Goal: Navigation & Orientation: Find specific page/section

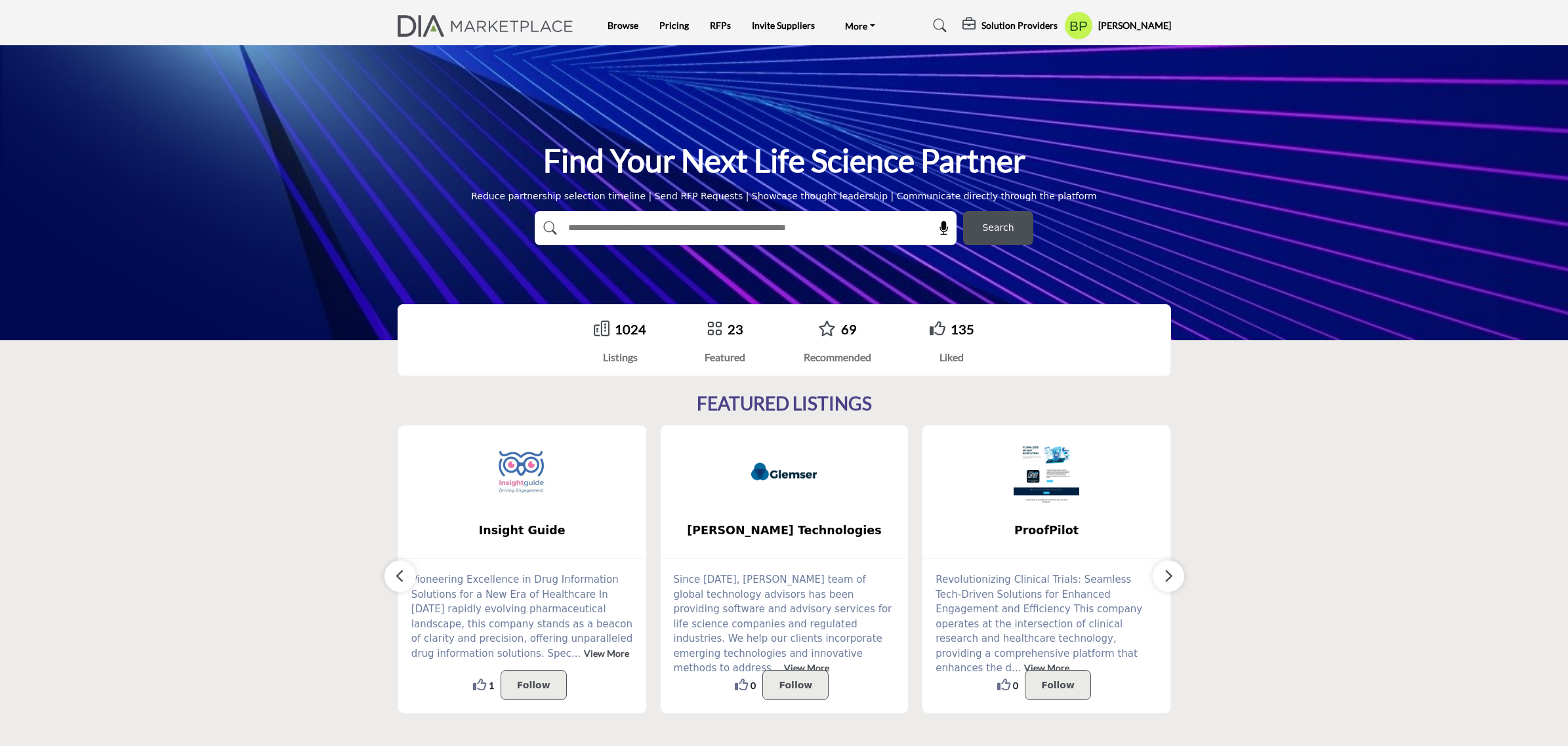
scroll to position [328, 0]
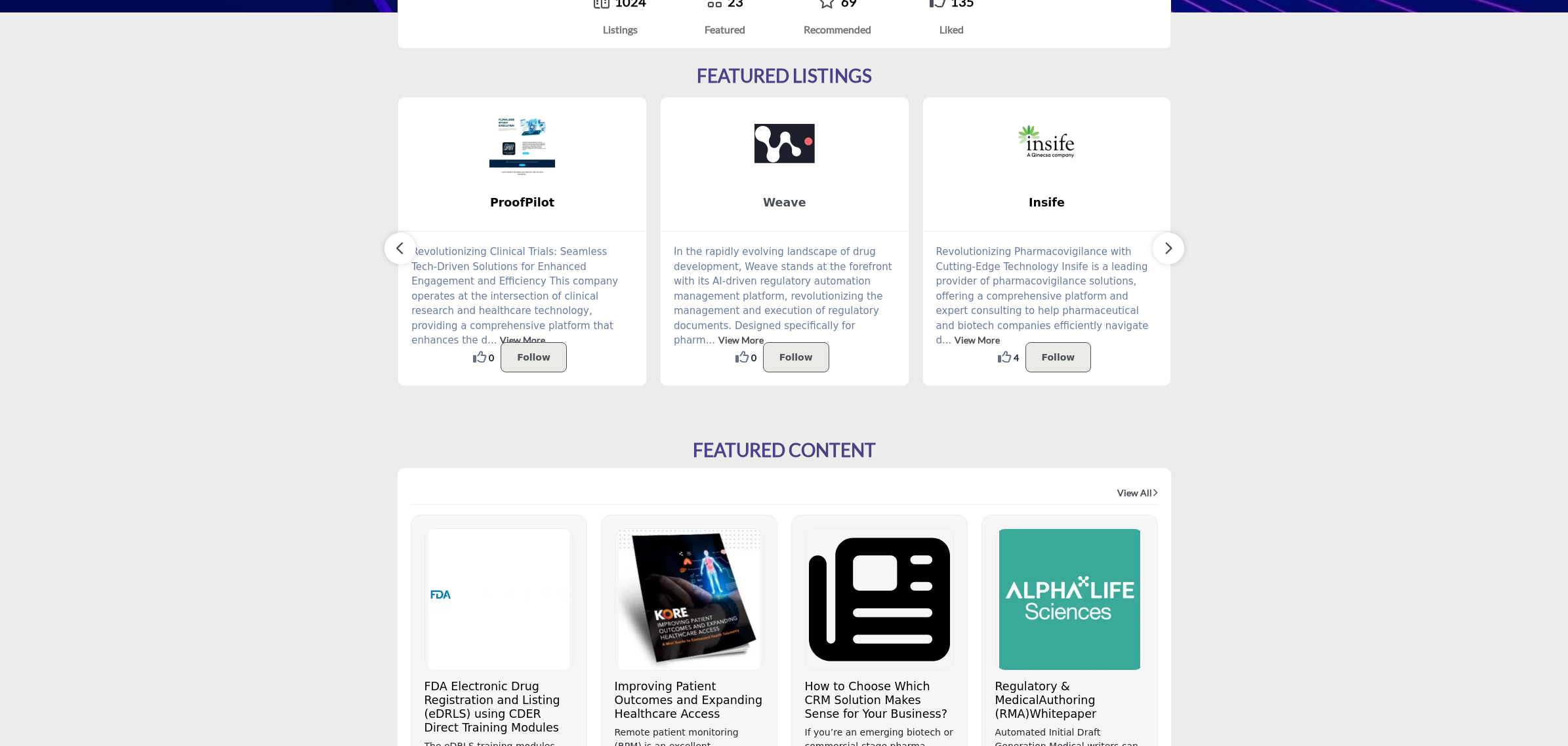
drag, startPoint x: 1464, startPoint y: 257, endPoint x: 722, endPoint y: 223, distance: 742.8
click at [1464, 257] on section "FEATURED LISTINGS DIA Global ..." at bounding box center [784, 225] width 1568 height 375
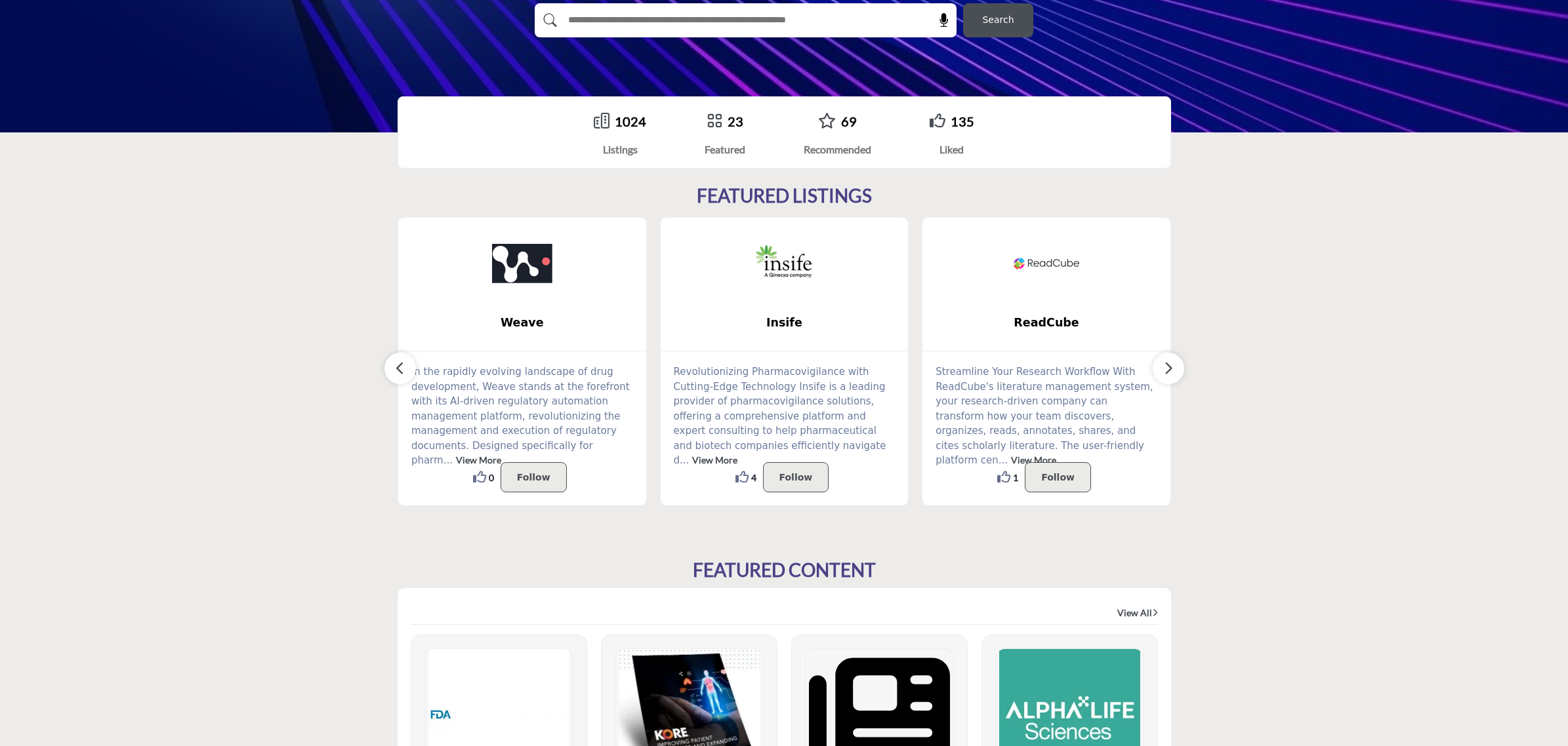
scroll to position [164, 0]
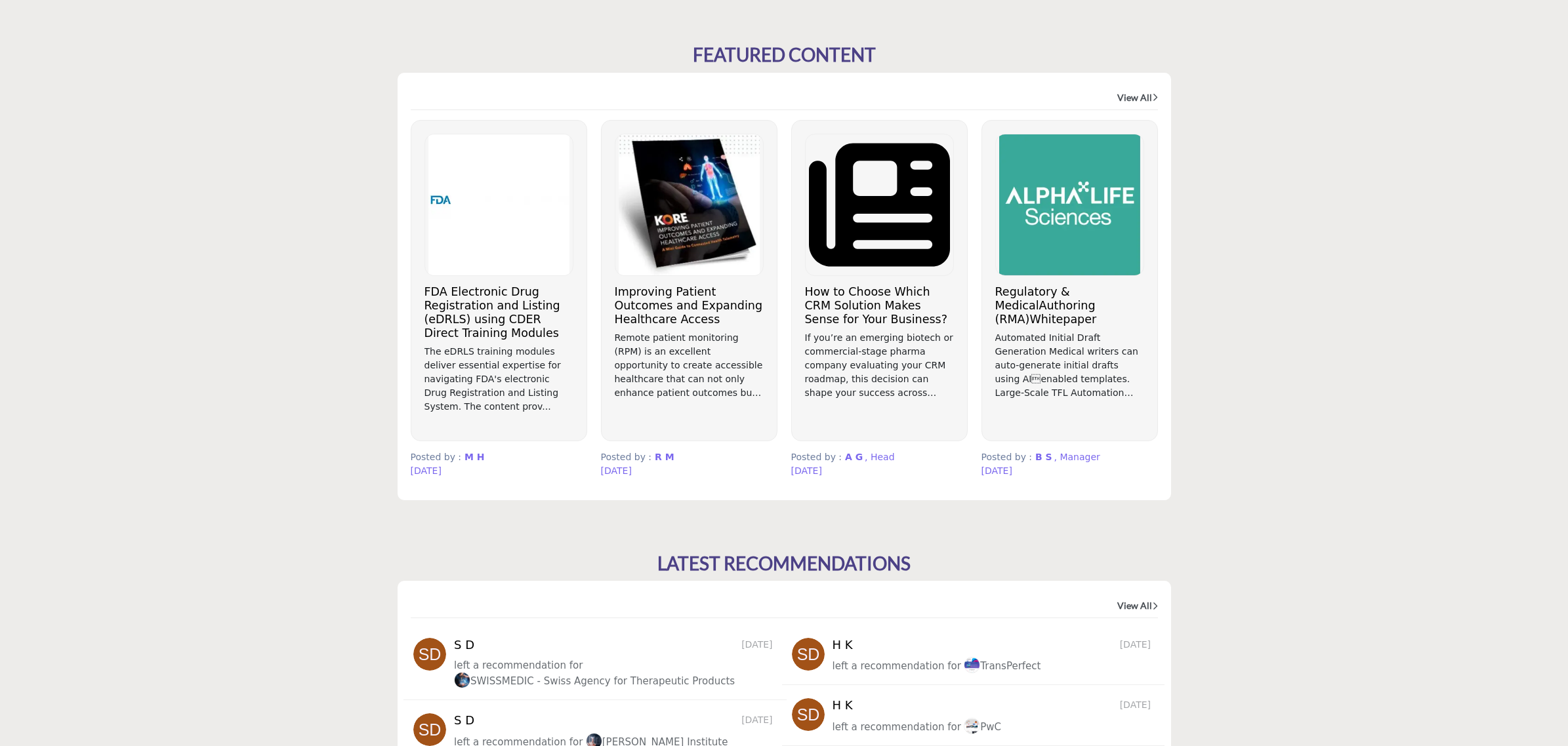
scroll to position [655, 0]
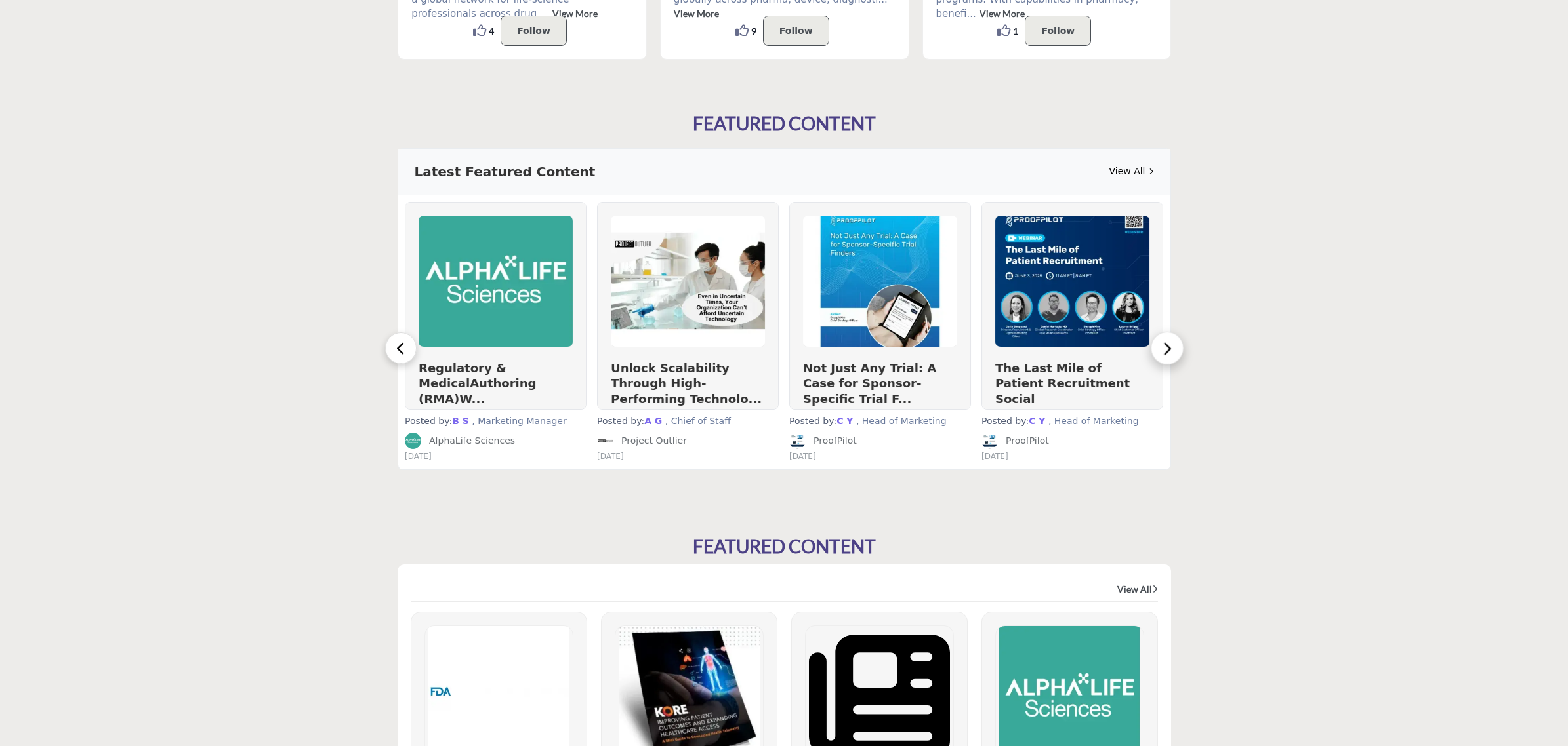
click at [1165, 343] on icon "button" at bounding box center [1168, 347] width 11 height 17
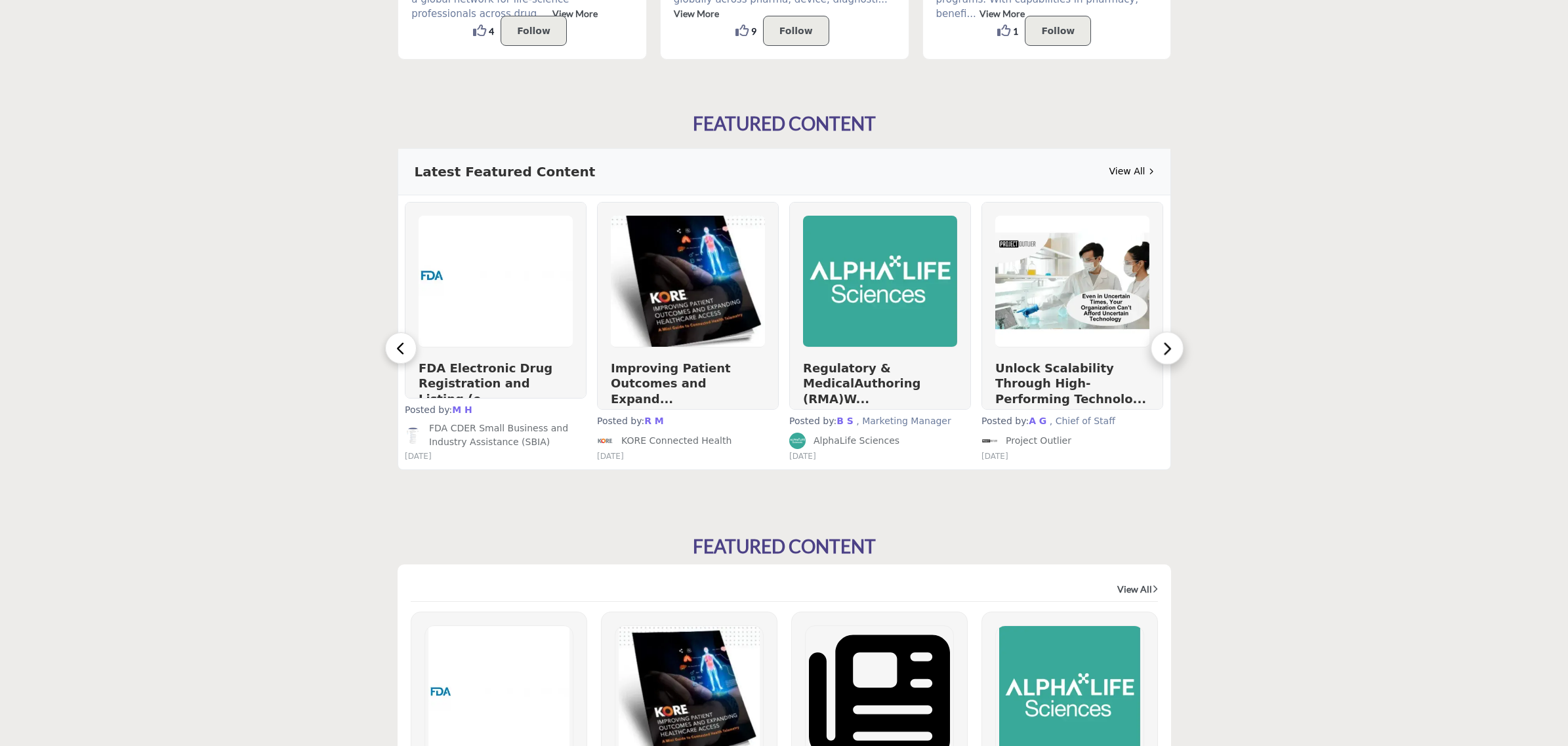
click at [1165, 343] on icon "button" at bounding box center [1168, 347] width 11 height 17
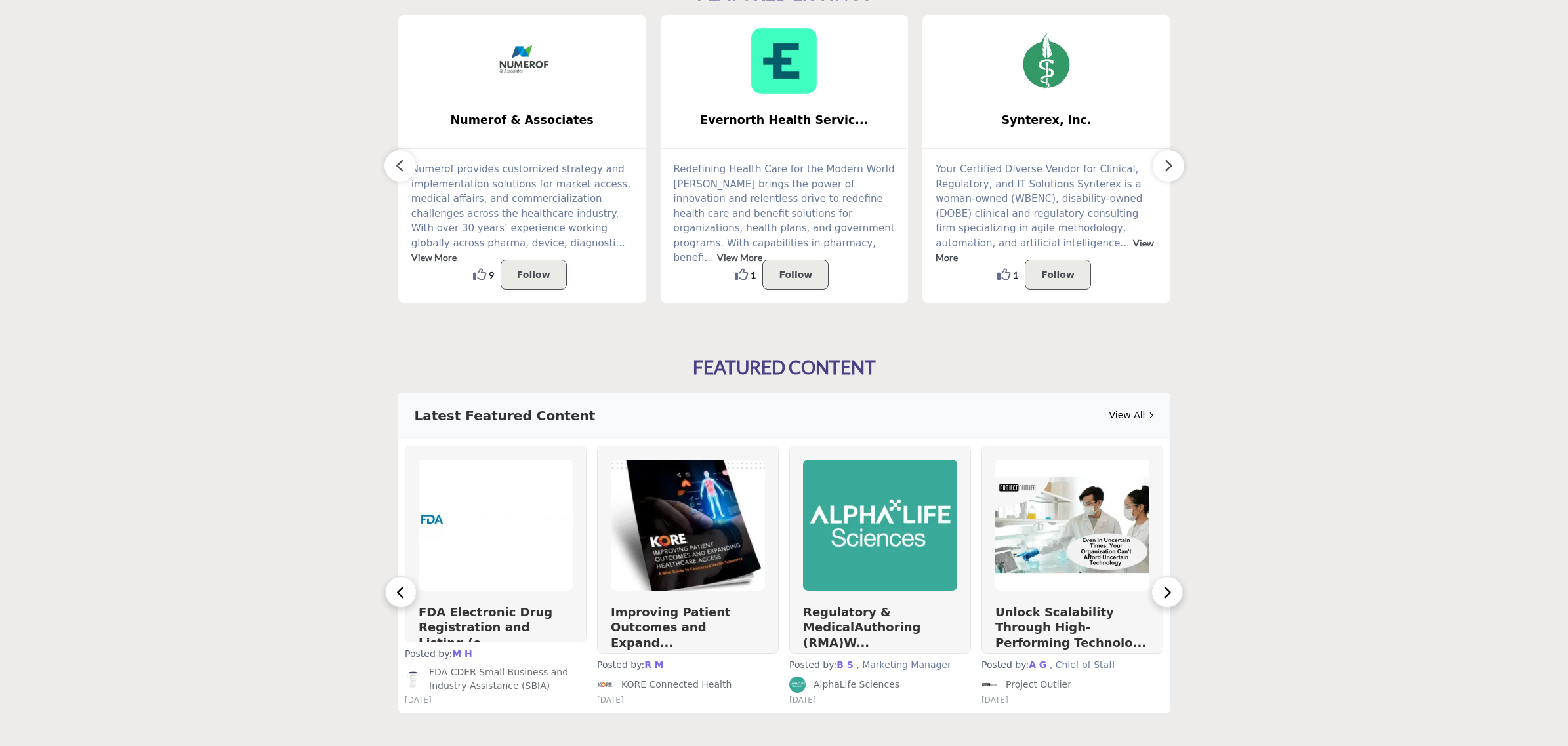
scroll to position [410, 0]
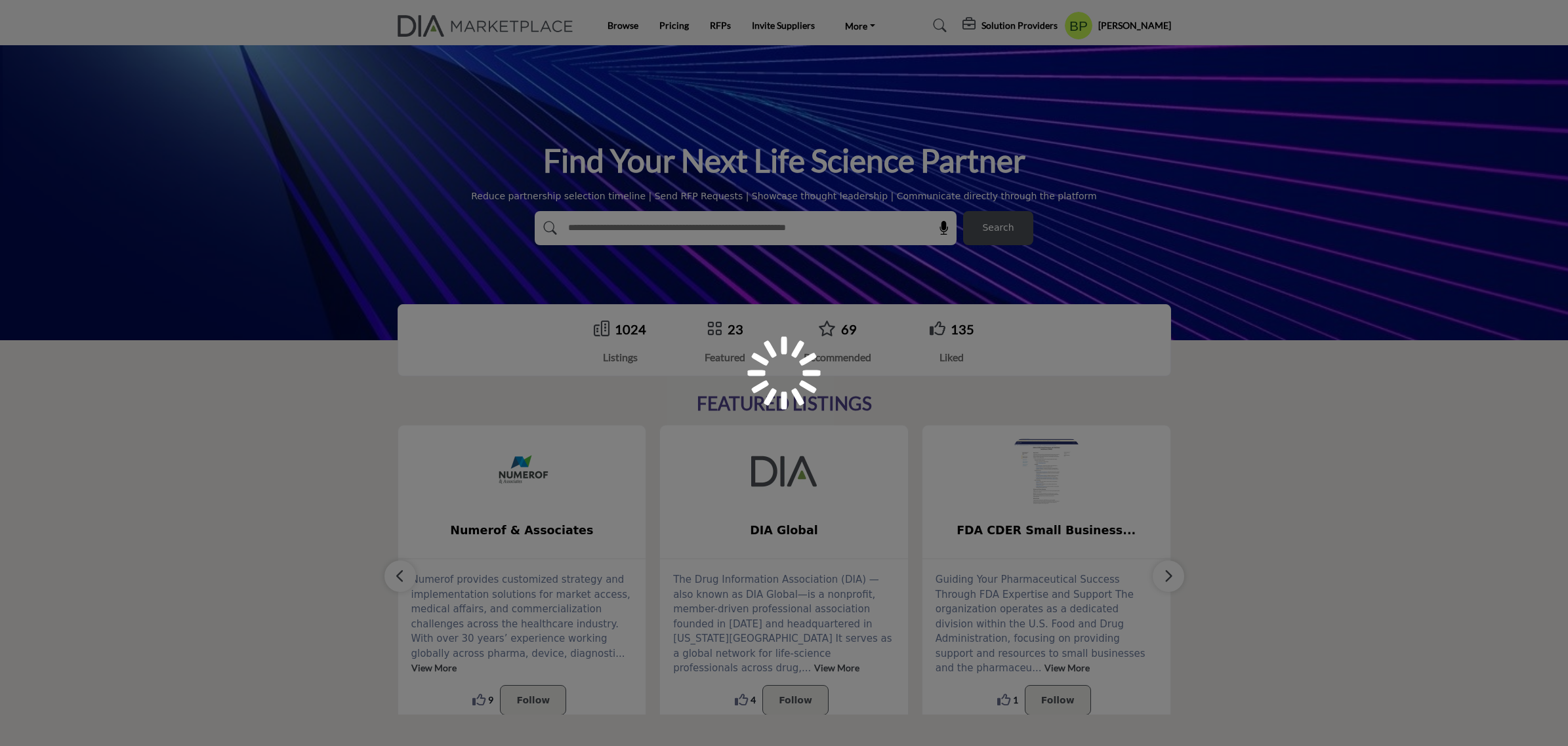
scroll to position [411, 0]
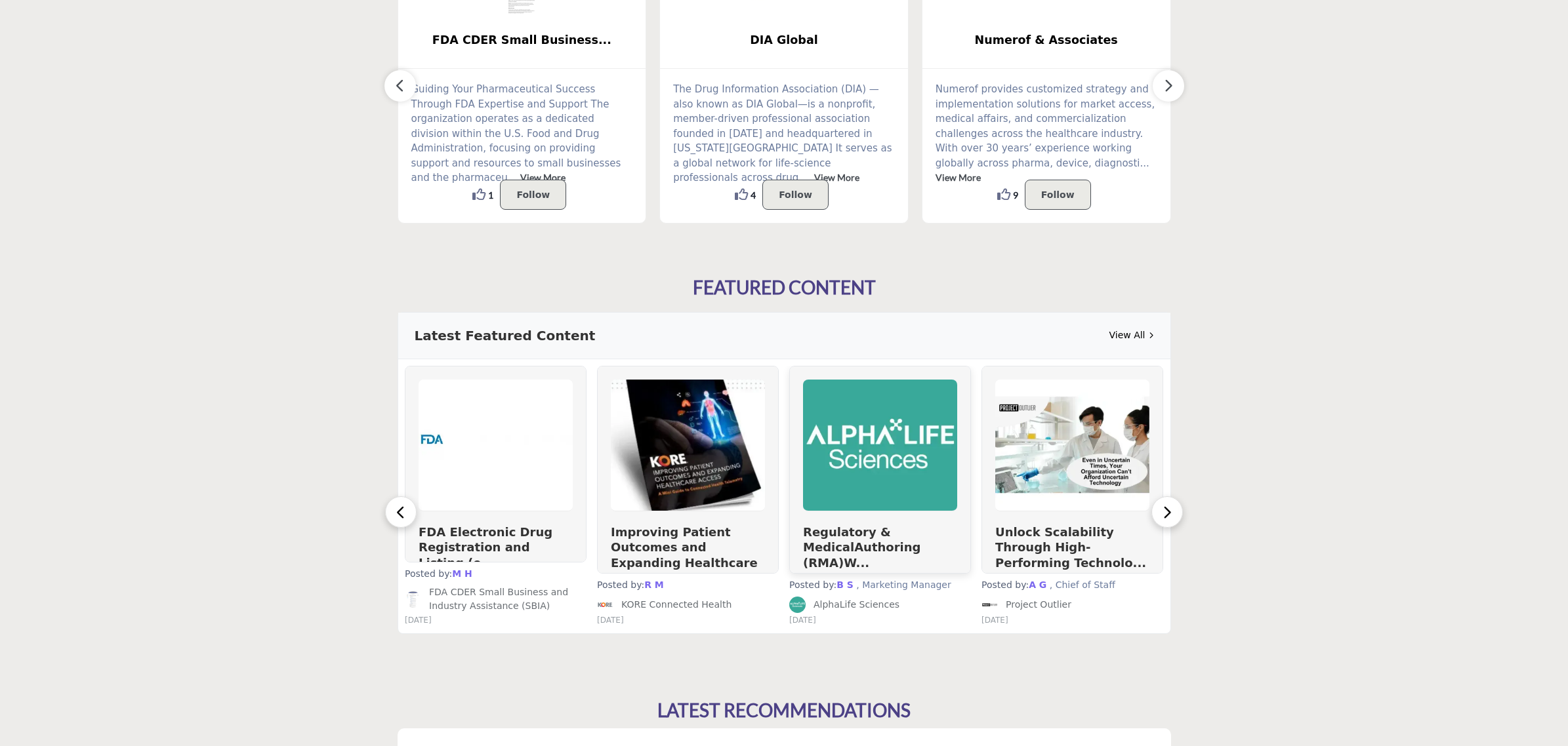
scroll to position [492, 0]
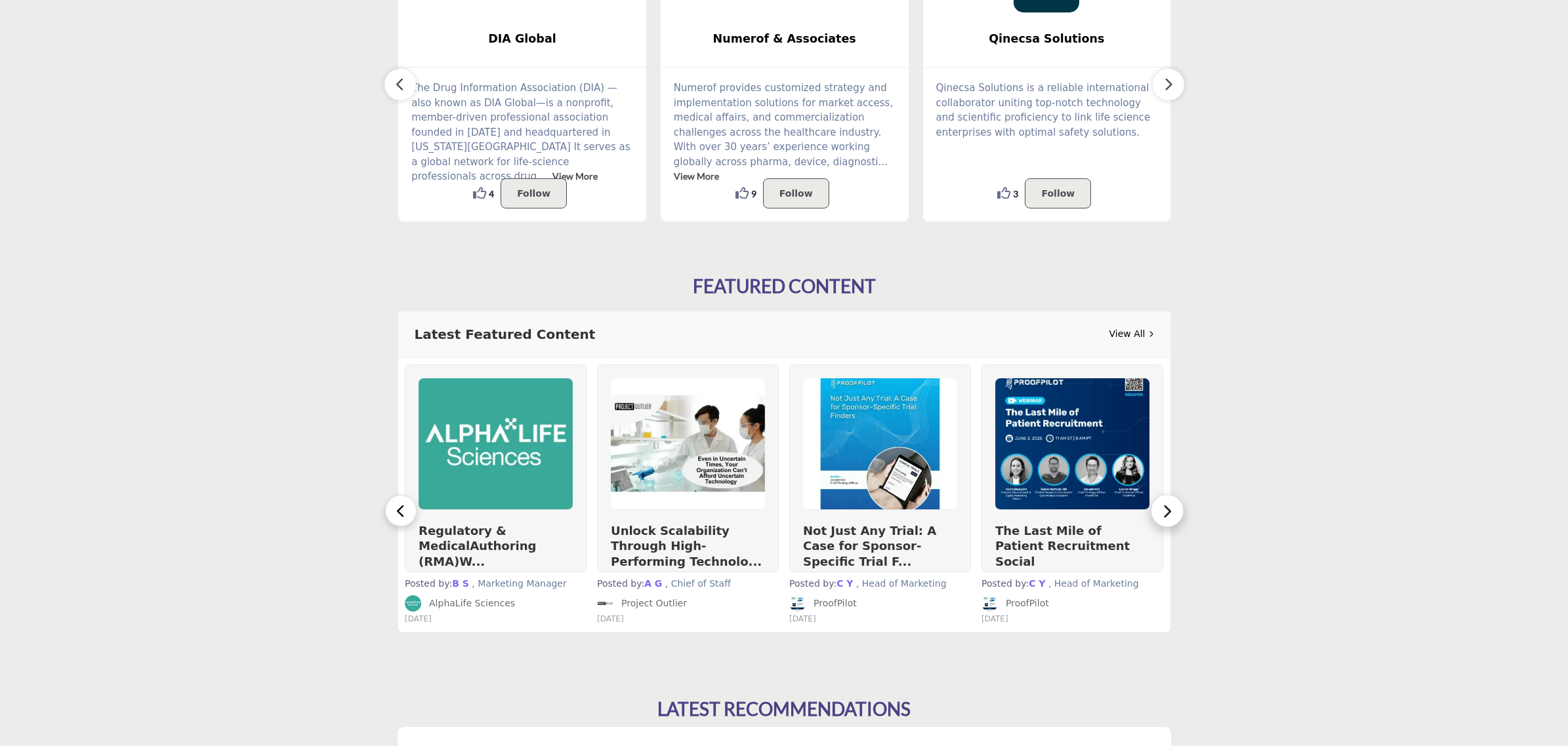
click at [1168, 510] on icon "button" at bounding box center [1168, 510] width 11 height 17
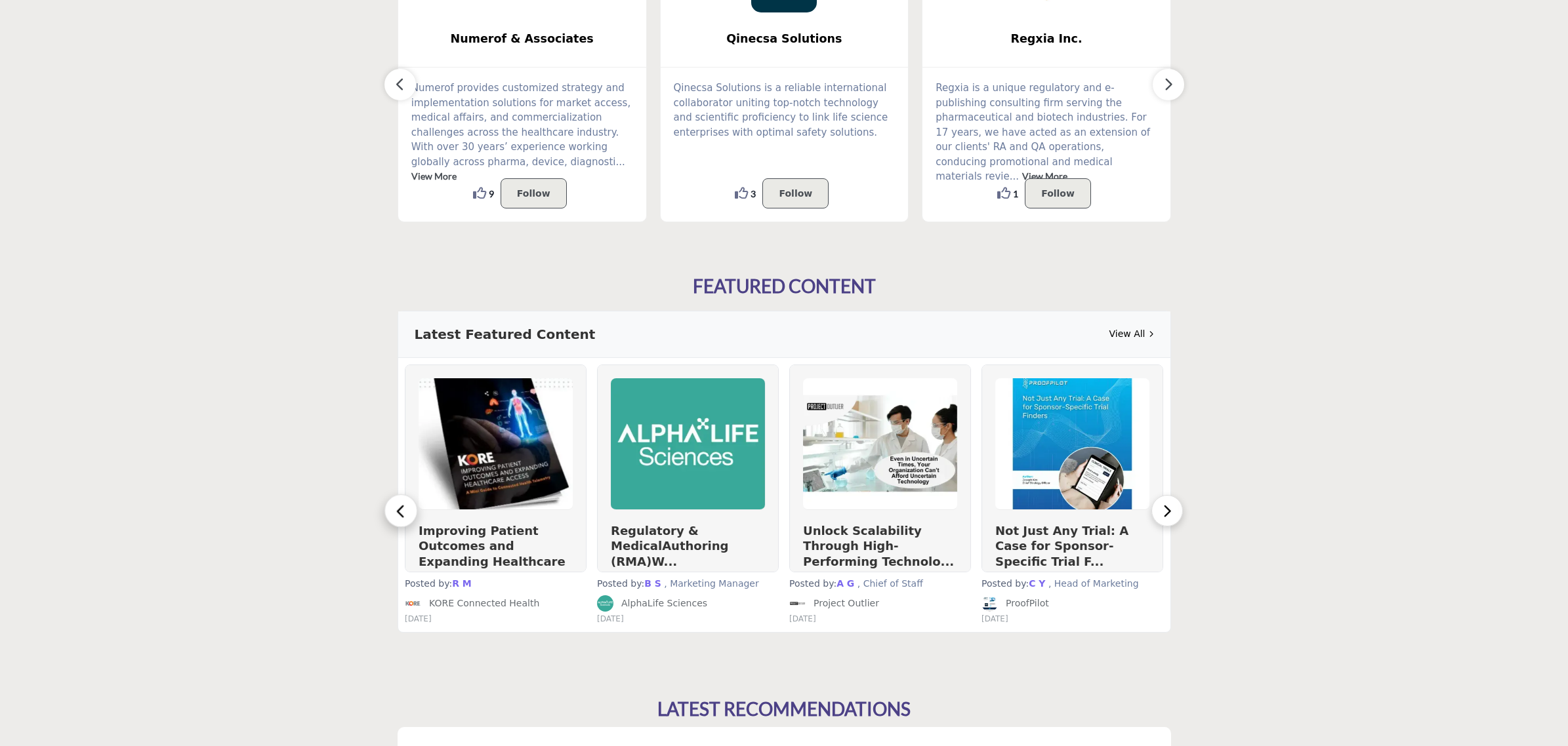
click at [392, 523] on button "button" at bounding box center [400, 510] width 33 height 33
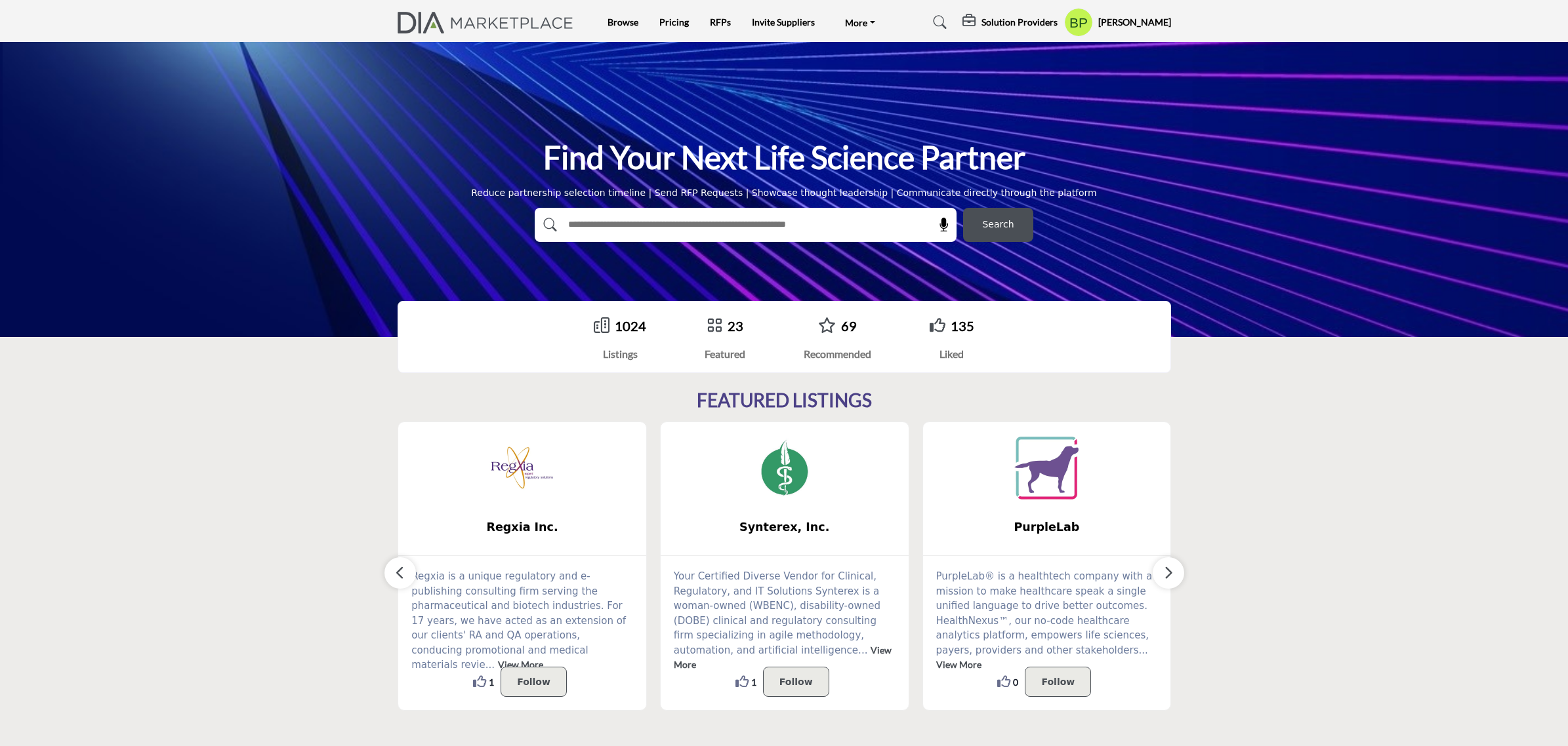
scroll to position [0, 0]
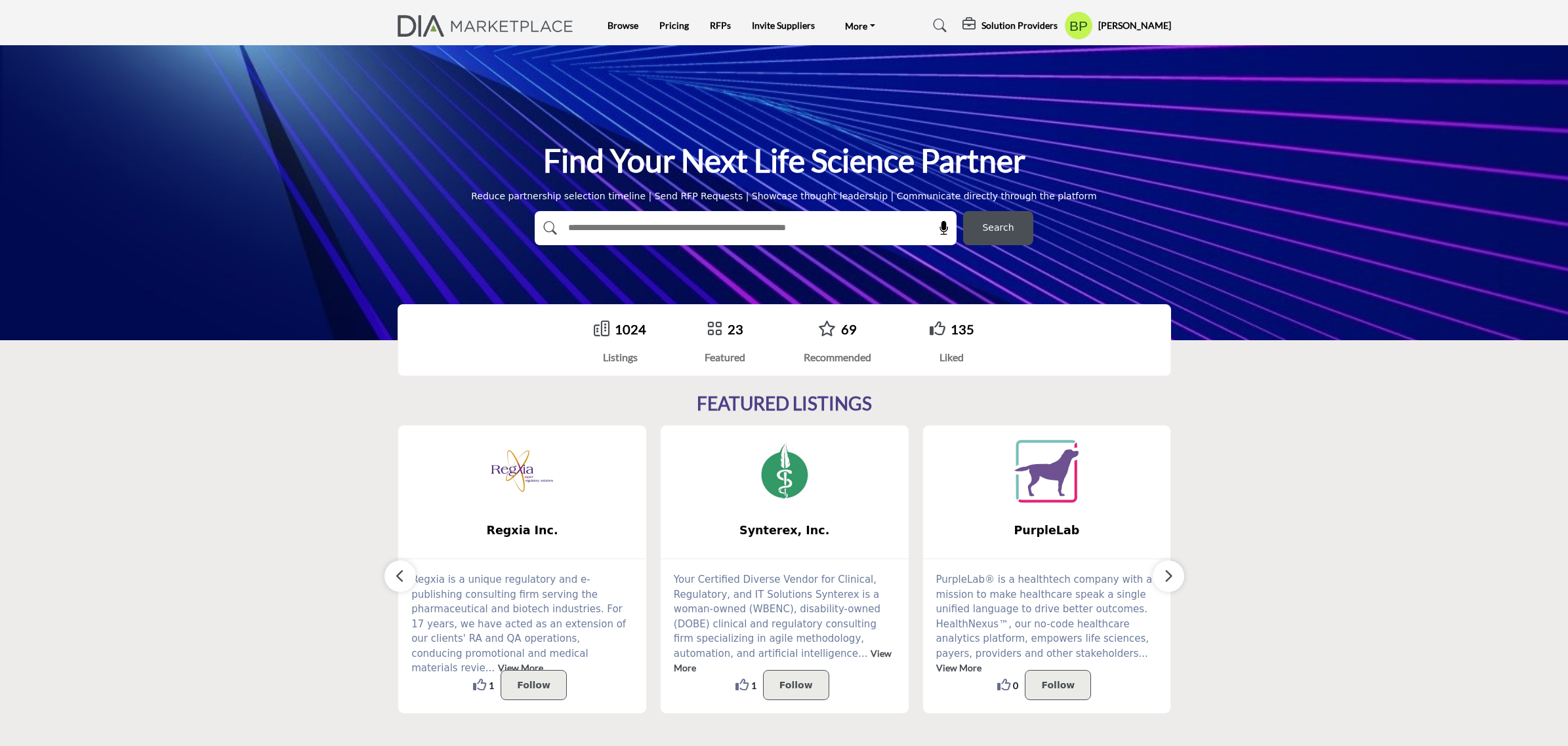
click at [1129, 27] on h5 "[PERSON_NAME]" at bounding box center [1134, 26] width 73 height 13
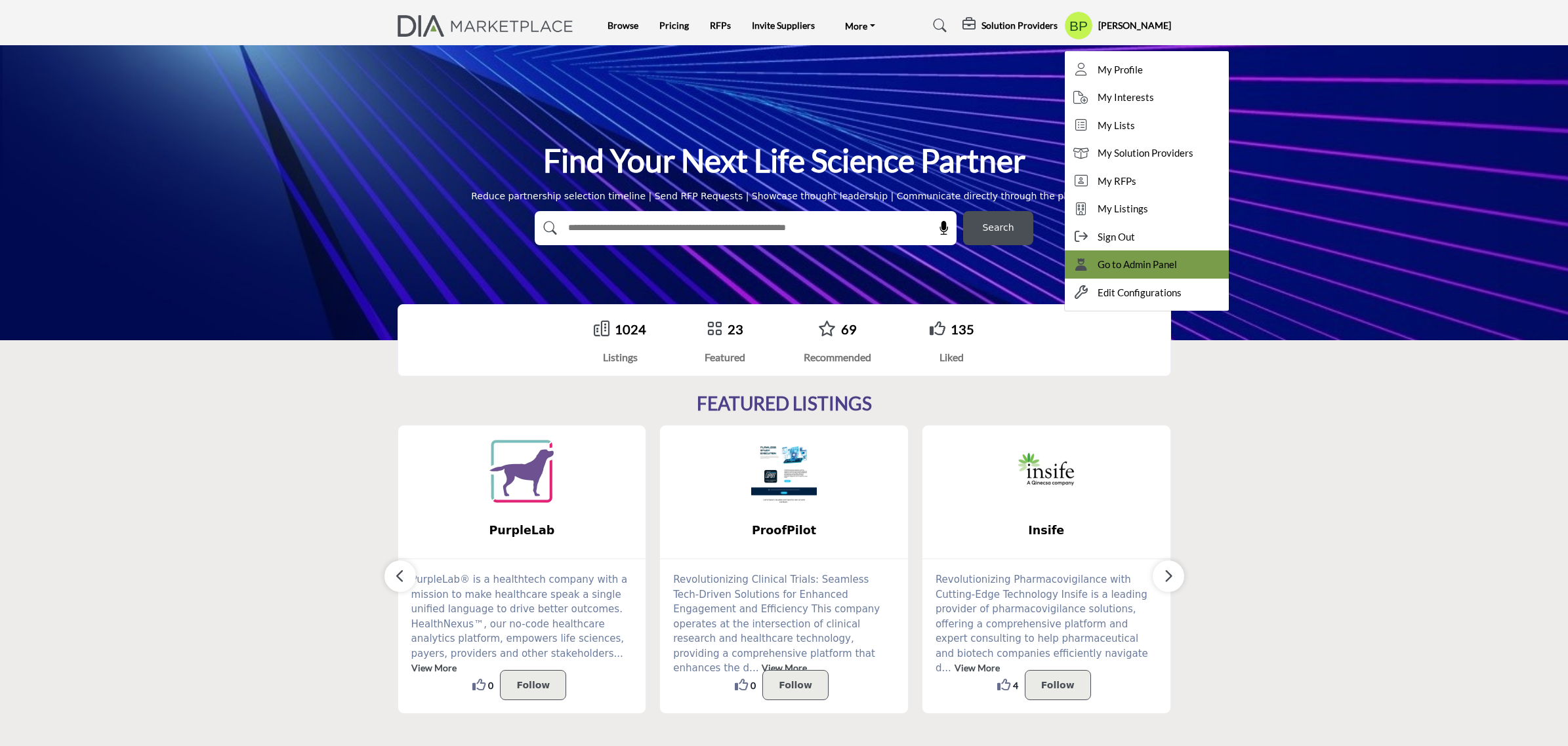
click at [1141, 261] on span "Go to Admin Panel" at bounding box center [1136, 264] width 79 height 15
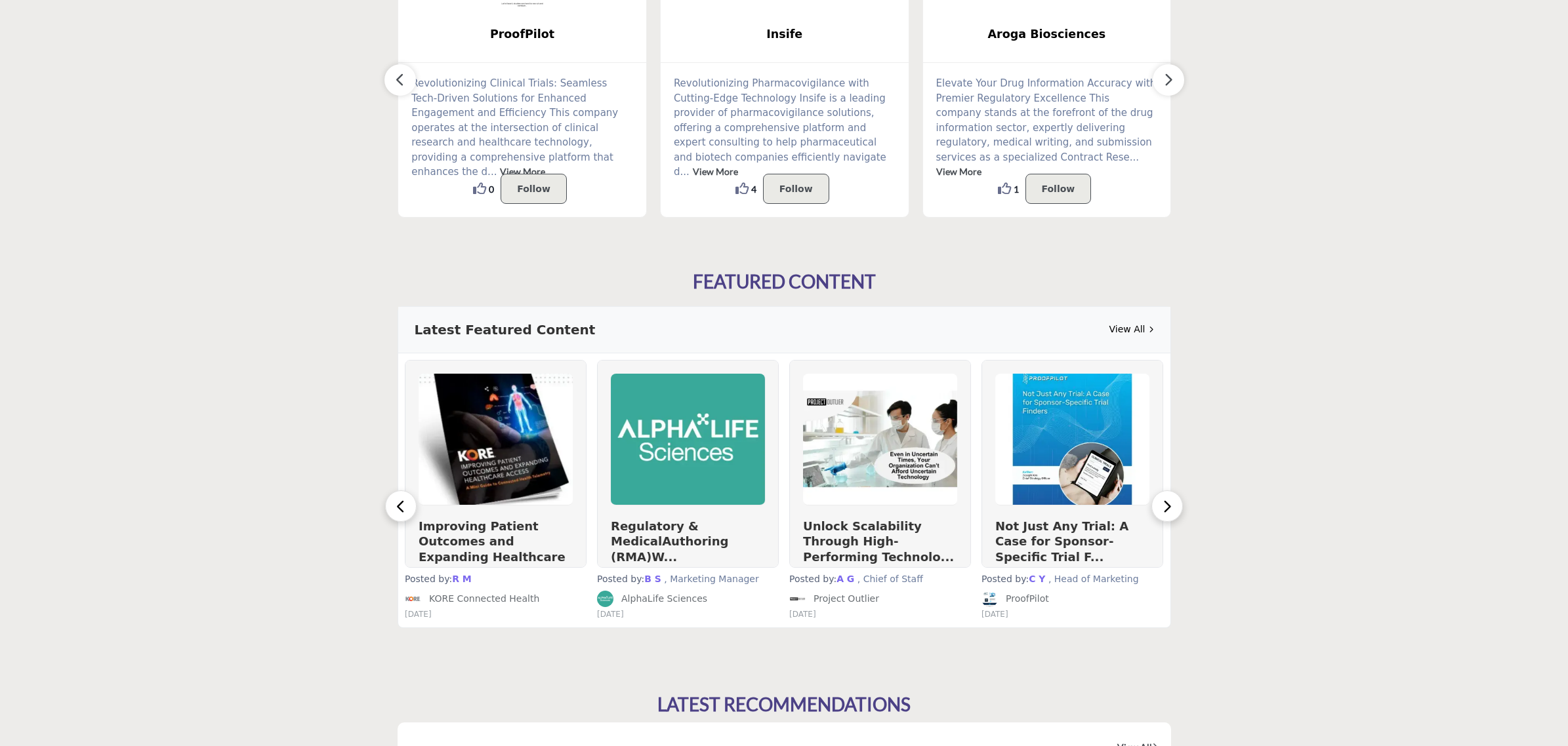
scroll to position [492, 0]
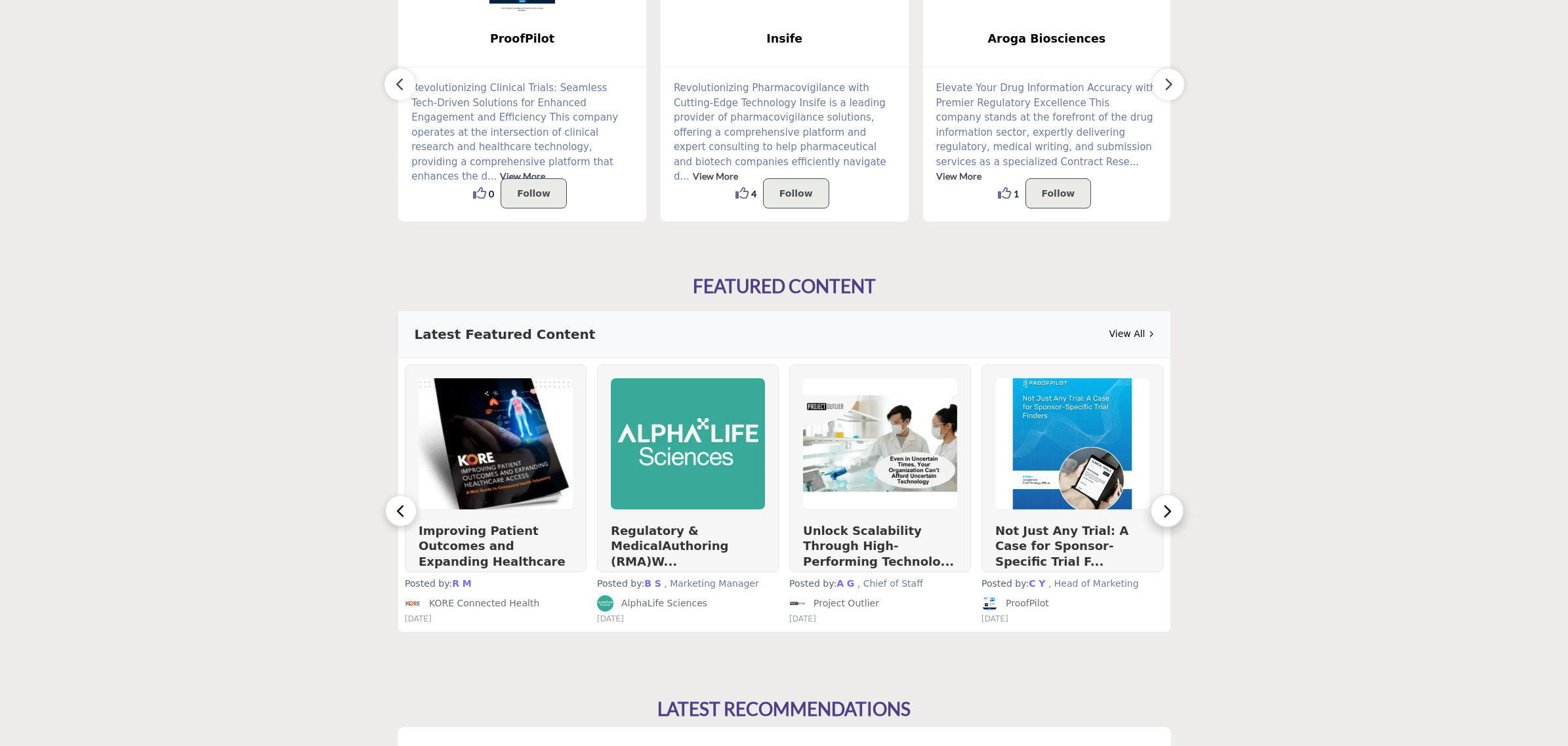
click at [1165, 522] on button "button" at bounding box center [1167, 510] width 33 height 33
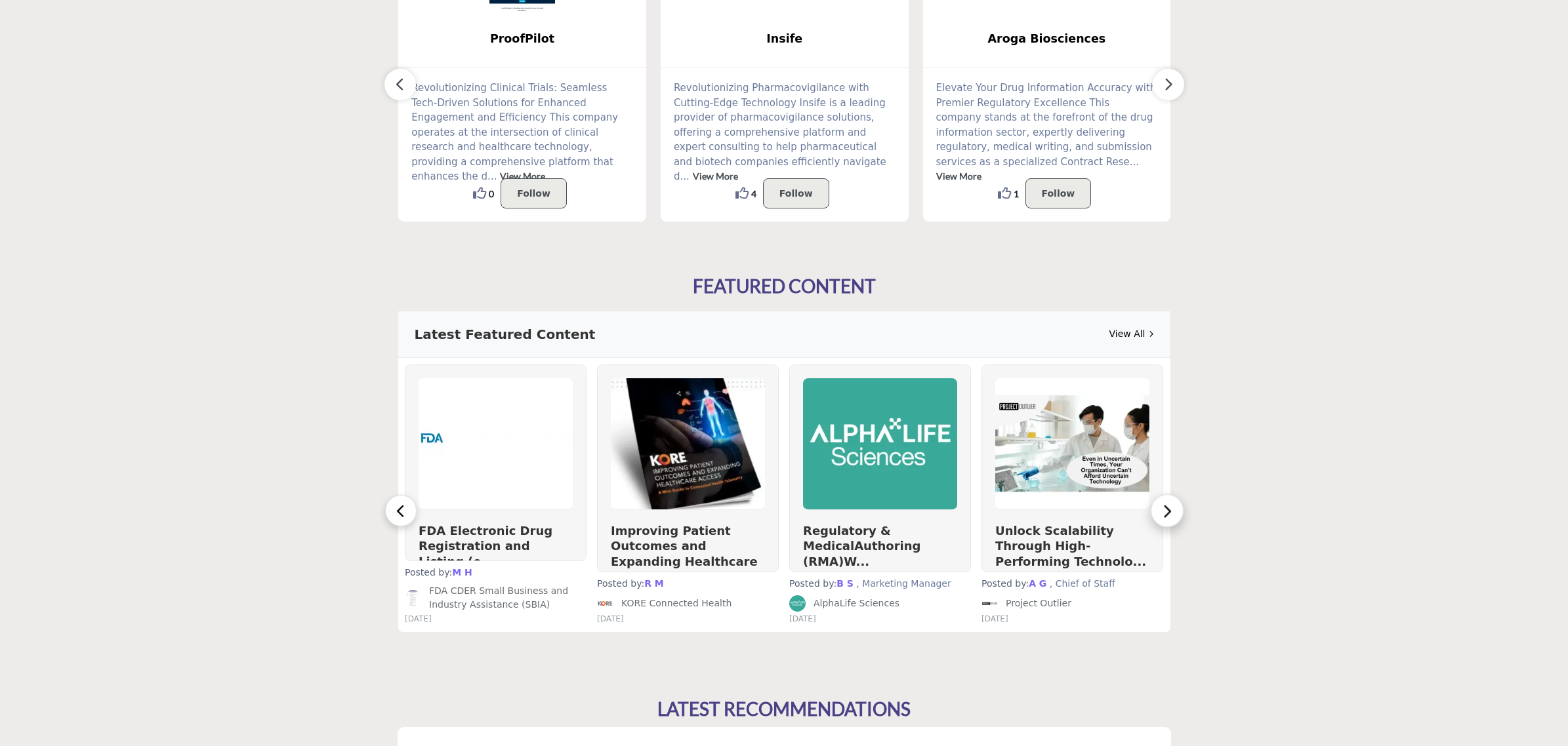
click at [1165, 522] on button "button" at bounding box center [1167, 510] width 33 height 33
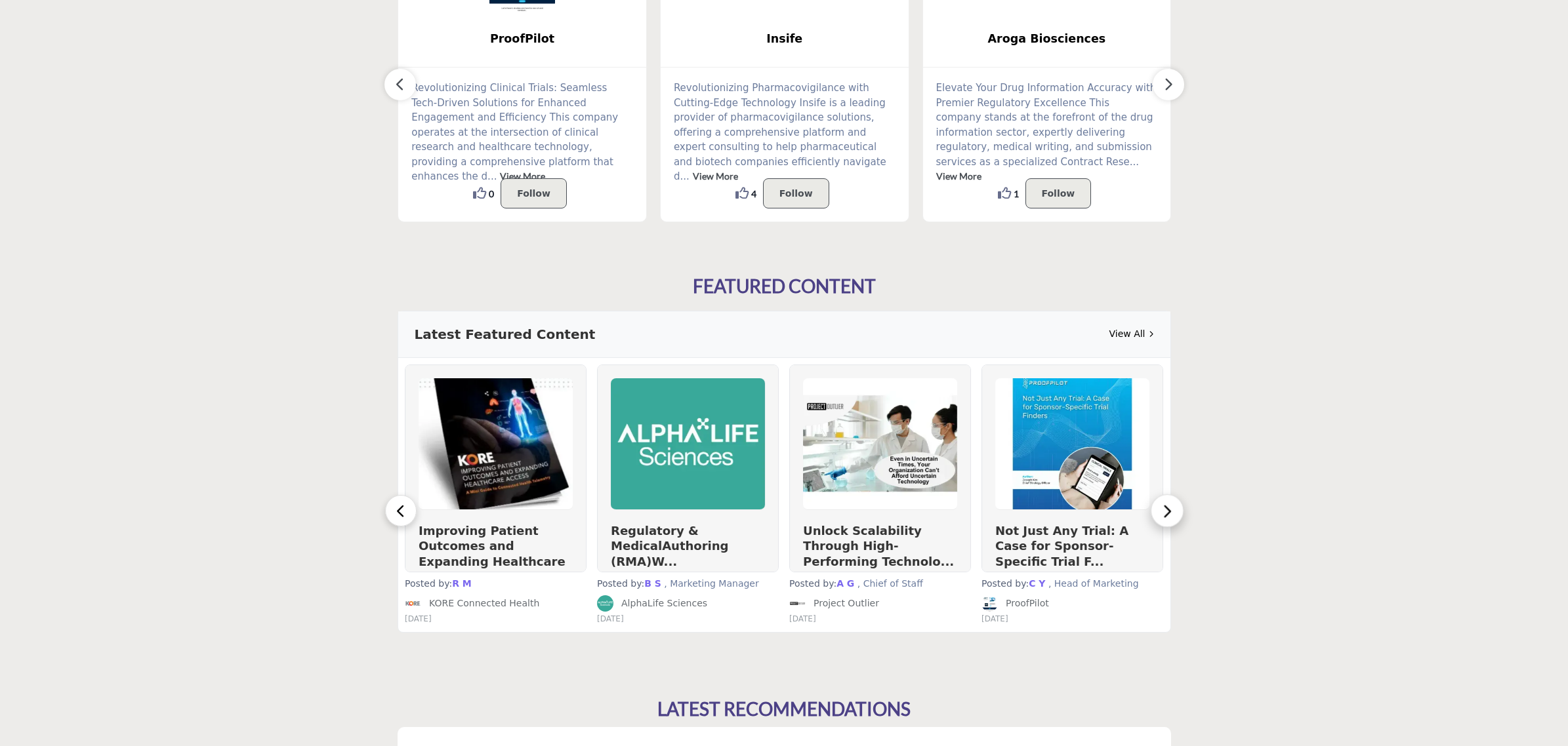
click at [1165, 522] on button "button" at bounding box center [1167, 510] width 33 height 33
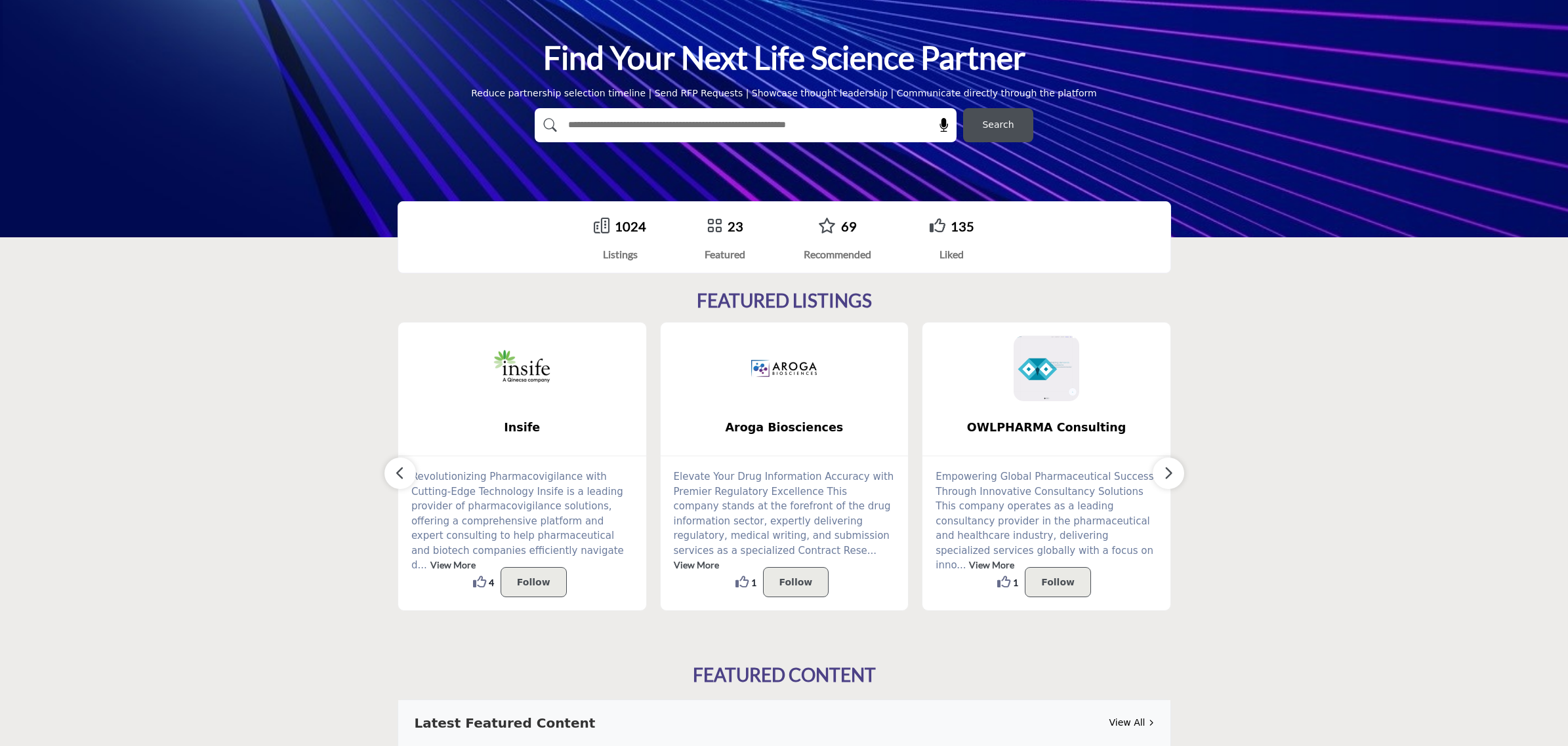
scroll to position [0, 0]
